Goal: Information Seeking & Learning: Check status

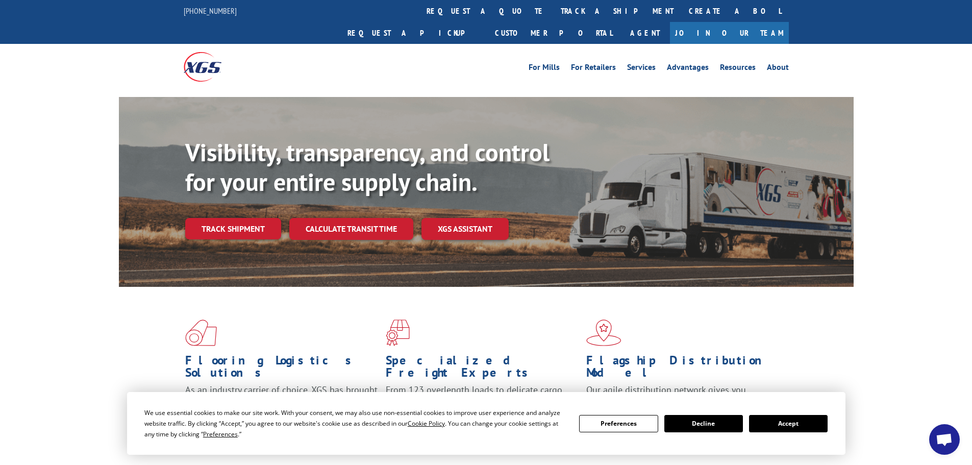
click at [782, 425] on button "Accept" at bounding box center [788, 423] width 79 height 17
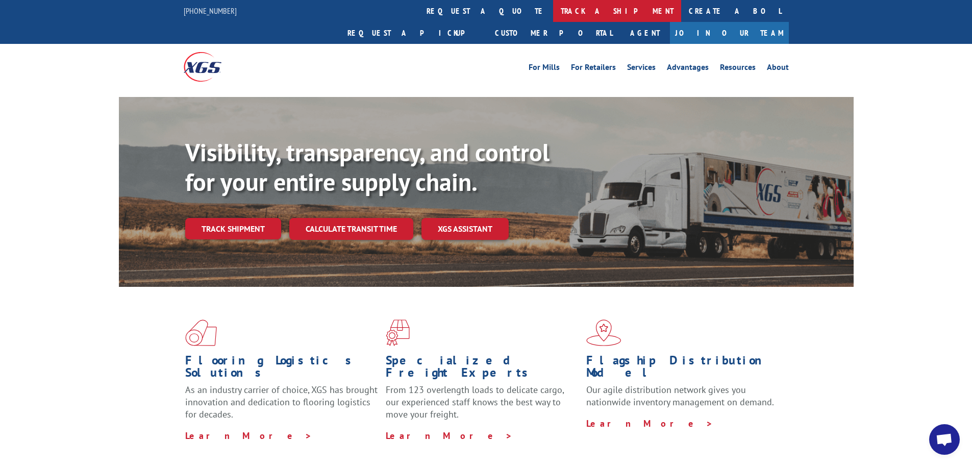
click at [553, 13] on link "track a shipment" at bounding box center [617, 11] width 128 height 22
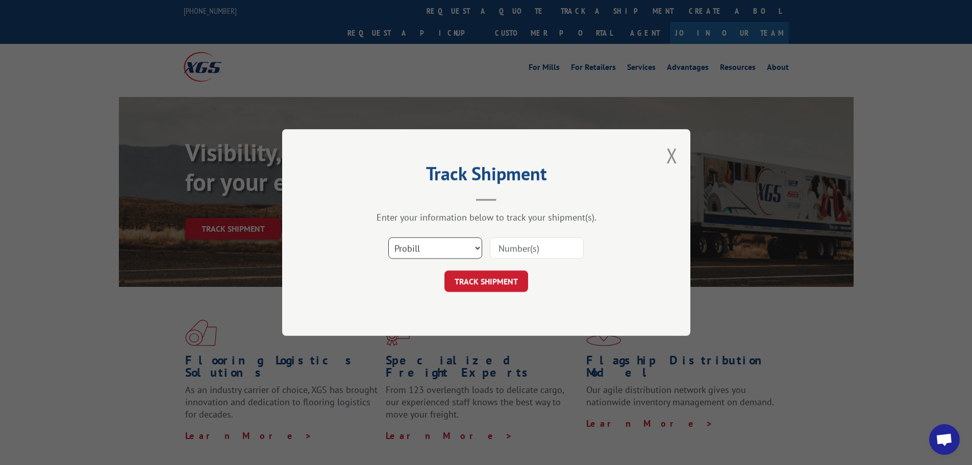
drag, startPoint x: 465, startPoint y: 243, endPoint x: 454, endPoint y: 255, distance: 16.2
click at [462, 245] on select "Select category... Probill BOL PO" at bounding box center [435, 247] width 94 height 21
select select "bol"
click at [388, 237] on select "Select category... Probill BOL PO" at bounding box center [435, 247] width 94 height 21
click at [508, 250] on input at bounding box center [537, 247] width 94 height 21
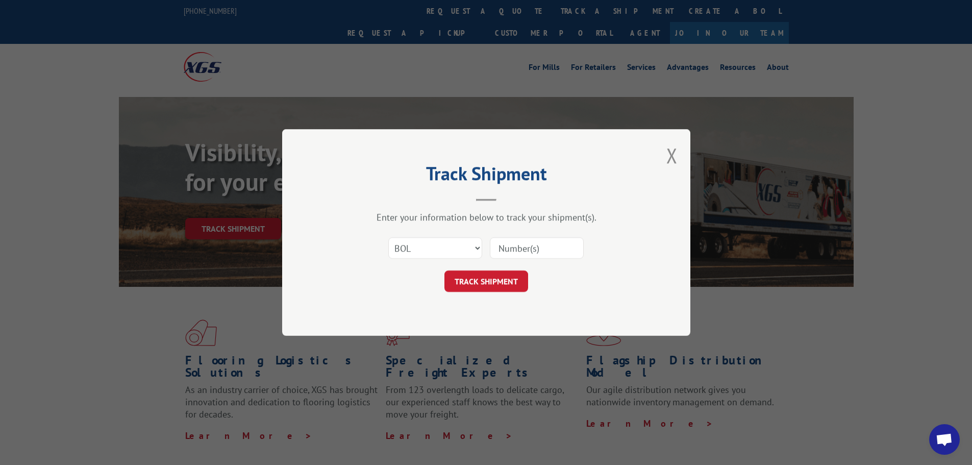
paste input "446583"
type input "446583"
click at [469, 284] on button "TRACK SHIPMENT" at bounding box center [486, 280] width 84 height 21
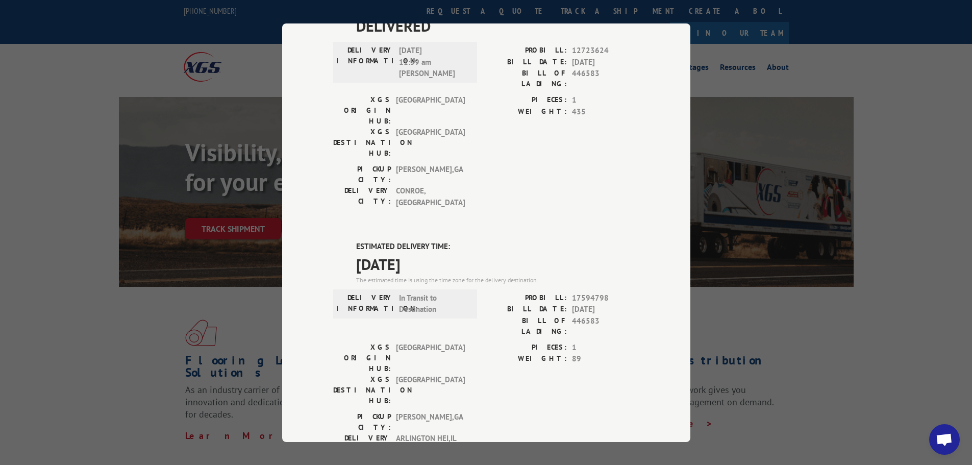
scroll to position [102, 0]
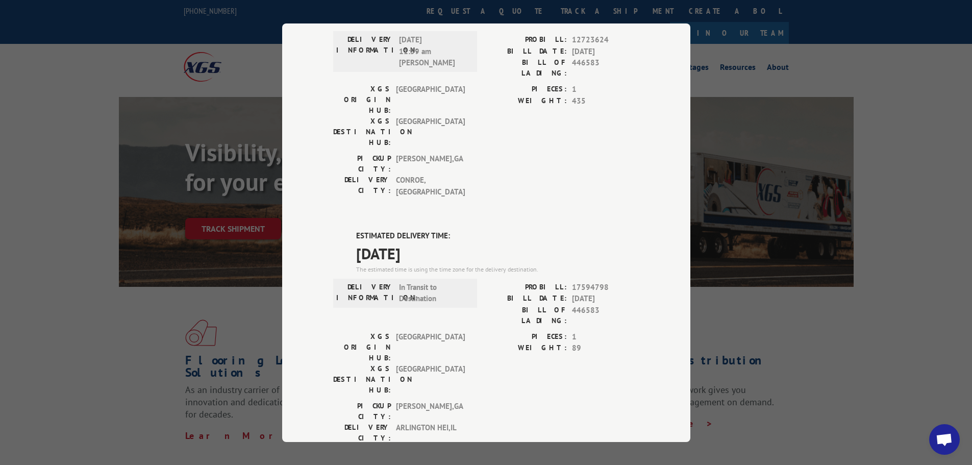
drag, startPoint x: 508, startPoint y: 249, endPoint x: 609, endPoint y: 244, distance: 101.1
click at [613, 281] on div "PROBILL: 17594798 BILL DATE: [DATE] BILL OF LADING: 446583" at bounding box center [562, 303] width 153 height 44
drag, startPoint x: 563, startPoint y: 251, endPoint x: 606, endPoint y: 250, distance: 42.4
click at [606, 304] on div "BILL OF LADING: 446583" at bounding box center [562, 314] width 153 height 21
copy div "446583"
